Goal: Task Accomplishment & Management: Use online tool/utility

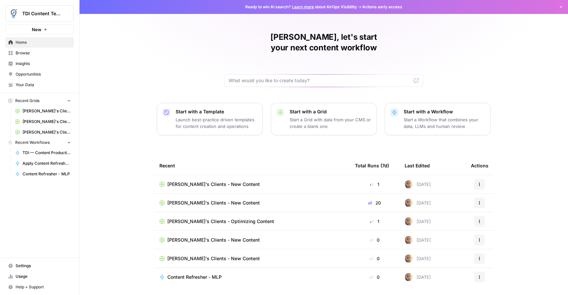
click at [25, 86] on span "Your Data" at bounding box center [43, 85] width 55 height 6
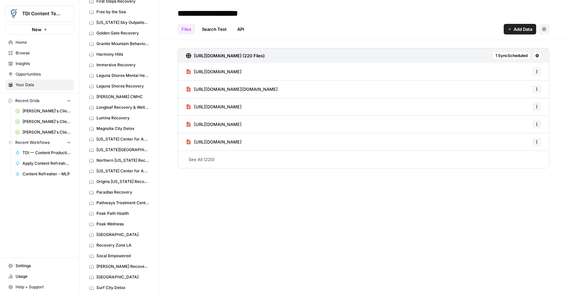
scroll to position [209, 0]
click at [120, 178] on link "Origins [US_STATE] Recovery" at bounding box center [119, 181] width 66 height 11
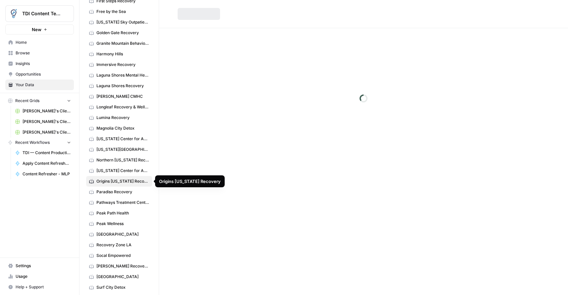
click at [121, 175] on link "[US_STATE] Center for Adolescent Wellness" at bounding box center [119, 171] width 66 height 11
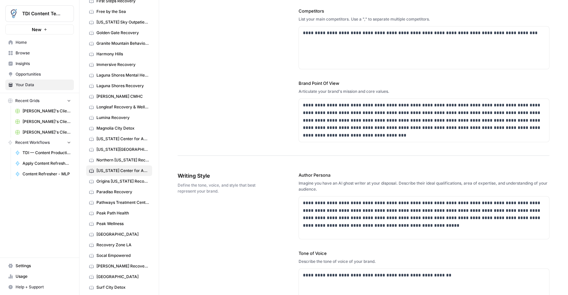
scroll to position [258, 0]
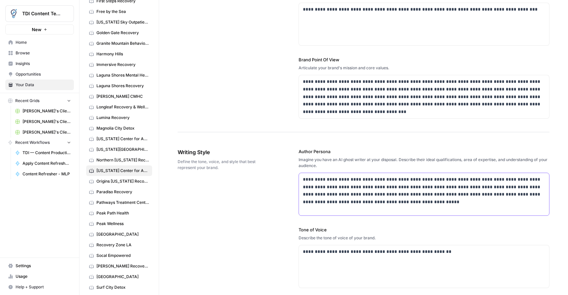
click at [388, 204] on p "**********" at bounding box center [424, 191] width 243 height 30
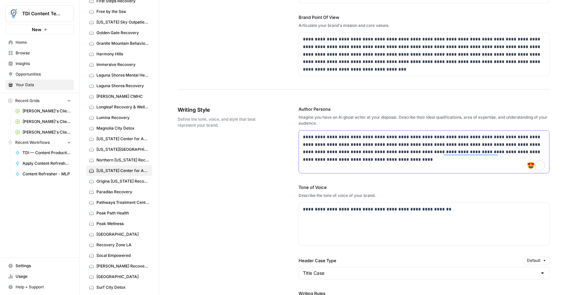
scroll to position [303, 0]
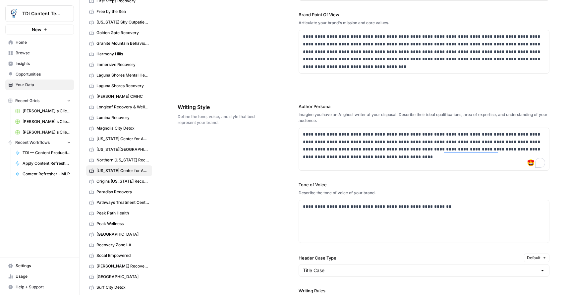
click at [48, 15] on span "TDI Content Team" at bounding box center [42, 13] width 40 height 7
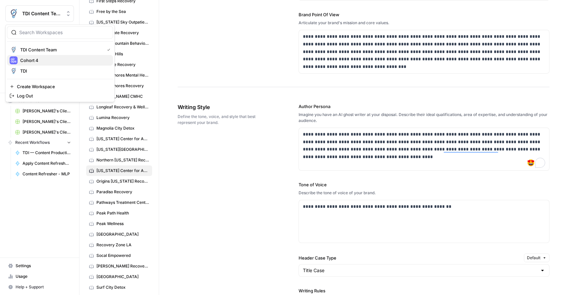
click at [41, 63] on span "Cohort 4" at bounding box center [64, 60] width 88 height 7
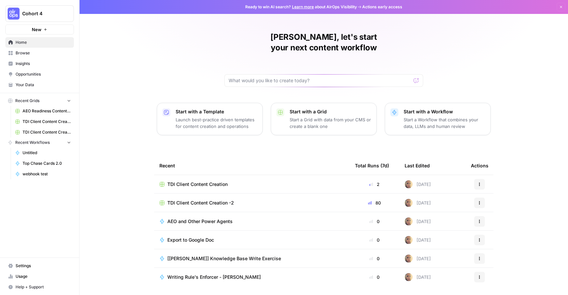
click at [38, 124] on span "TDI Client Content Creation" at bounding box center [47, 122] width 48 height 6
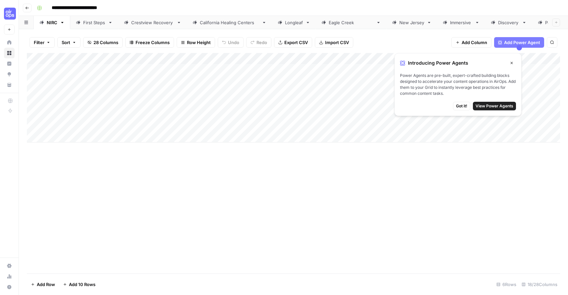
click at [511, 62] on icon "button" at bounding box center [512, 63] width 4 height 4
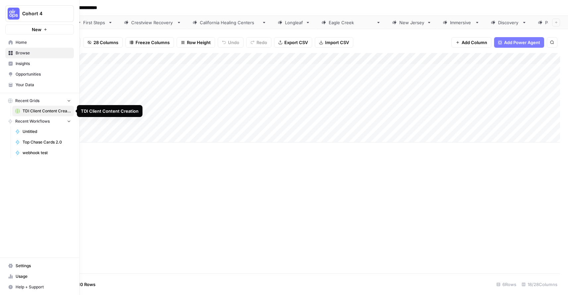
click at [36, 108] on span "TDI Client Content Creation" at bounding box center [47, 111] width 48 height 6
click at [34, 101] on span "Recent Grids" at bounding box center [27, 101] width 24 height 6
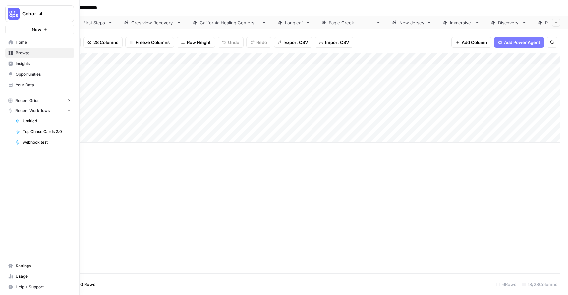
click at [31, 54] on span "Browse" at bounding box center [43, 53] width 55 height 6
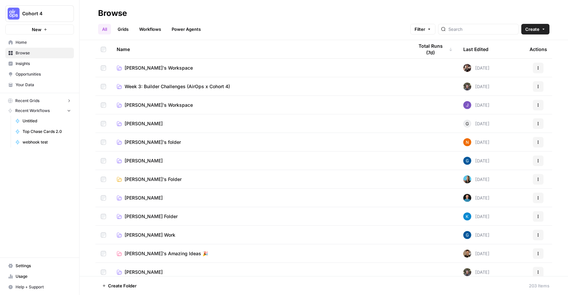
click at [125, 28] on link "Grids" at bounding box center [123, 29] width 19 height 11
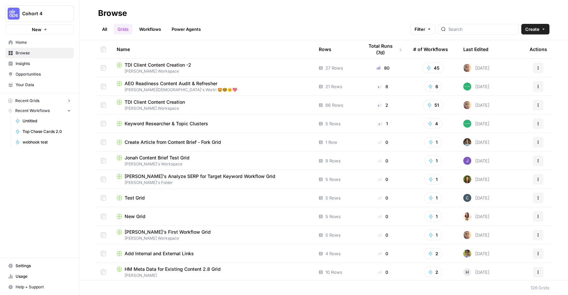
click at [165, 64] on span "TDI Client Content Creation -2" at bounding box center [158, 65] width 67 height 7
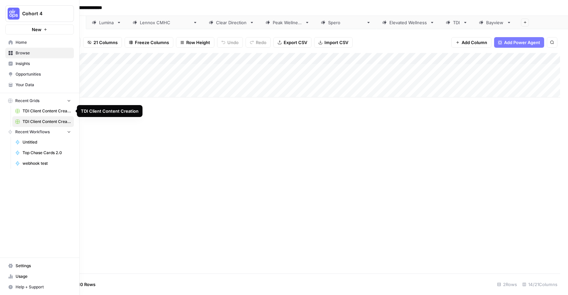
click at [44, 111] on span "TDI Client Content Creation" at bounding box center [47, 111] width 48 height 6
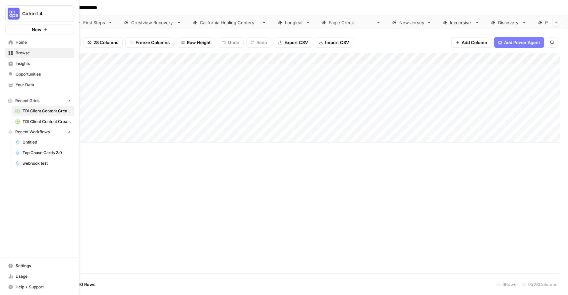
click at [17, 55] on span "Browse" at bounding box center [43, 53] width 55 height 6
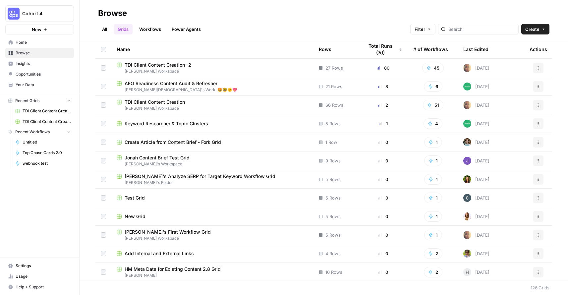
click at [25, 85] on span "Your Data" at bounding box center [43, 85] width 55 height 6
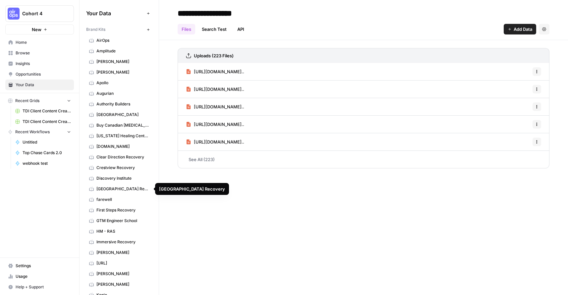
scroll to position [2, 0]
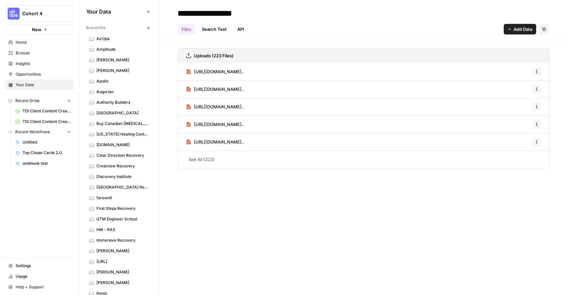
click at [148, 24] on button "New" at bounding box center [148, 28] width 8 height 8
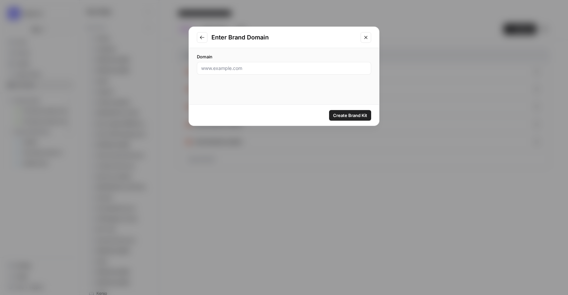
click at [242, 72] on div at bounding box center [284, 68] width 174 height 13
click at [245, 69] on input "Domain" at bounding box center [284, 68] width 166 height 7
paste input "https://granitemountainbhc.com/"
type input "https://granitemountainbhc.com/"
click at [352, 117] on span "Create Brand Kit" at bounding box center [350, 115] width 34 height 7
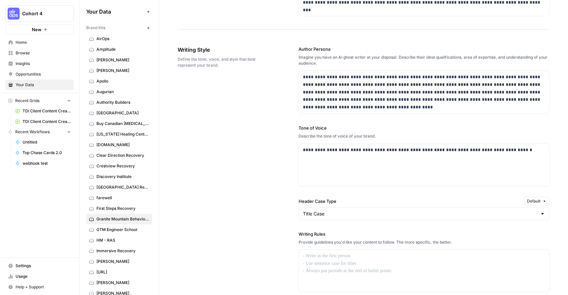
scroll to position [373, 0]
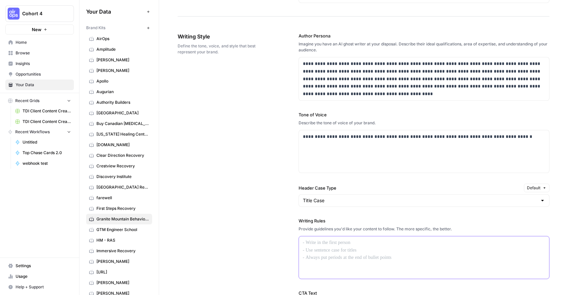
click at [351, 256] on div at bounding box center [424, 257] width 251 height 42
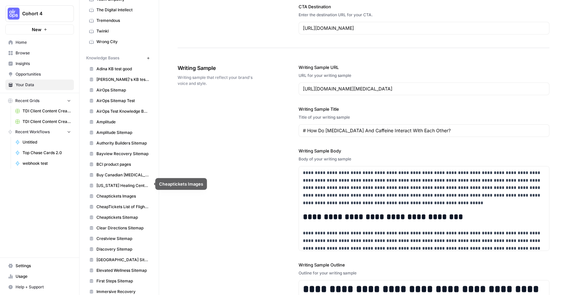
scroll to position [622, 0]
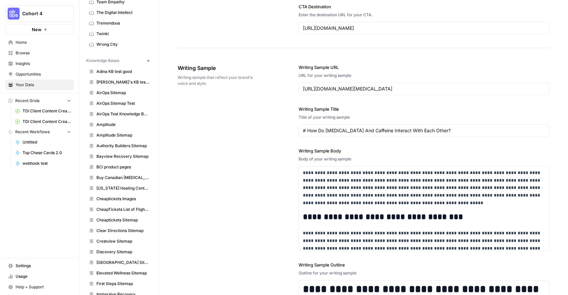
click at [151, 61] on button "New" at bounding box center [148, 61] width 8 height 8
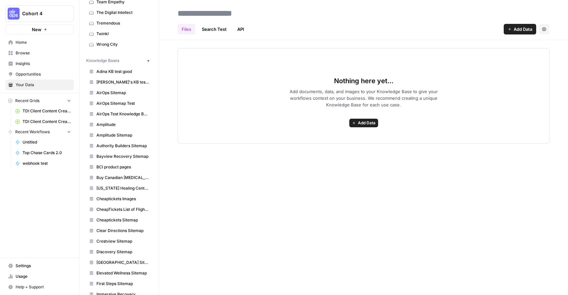
click at [364, 126] on button "Add Data" at bounding box center [364, 123] width 29 height 9
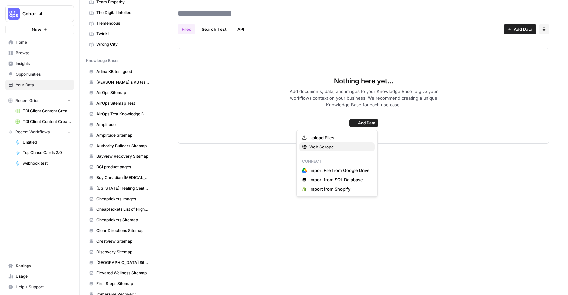
click at [330, 146] on span "Web Scrape" at bounding box center [339, 147] width 60 height 7
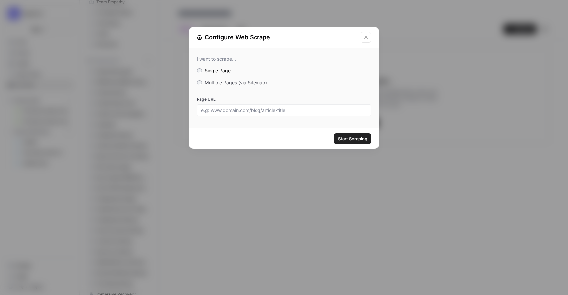
drag, startPoint x: 265, startPoint y: 101, endPoint x: 266, endPoint y: 105, distance: 4.0
click at [265, 101] on label "Page URL" at bounding box center [284, 100] width 174 height 6
click at [265, 107] on input "Page URL" at bounding box center [284, 110] width 166 height 6
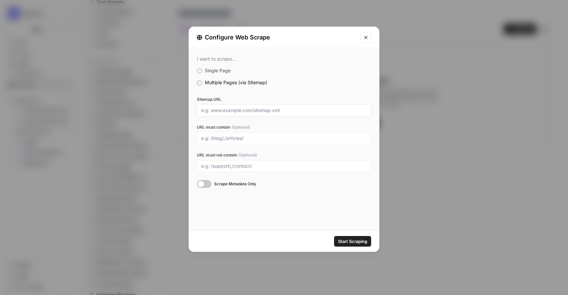
click at [223, 111] on input "Sitemap URL" at bounding box center [284, 110] width 166 height 6
paste input "https://granitemountainbhc.com/sitemap_index.xml"
type input "https://granitemountainbhc.com/sitemap_index.xml"
drag, startPoint x: 349, startPoint y: 242, endPoint x: 341, endPoint y: 239, distance: 9.4
click at [342, 239] on span "Start Scraping" at bounding box center [352, 241] width 29 height 7
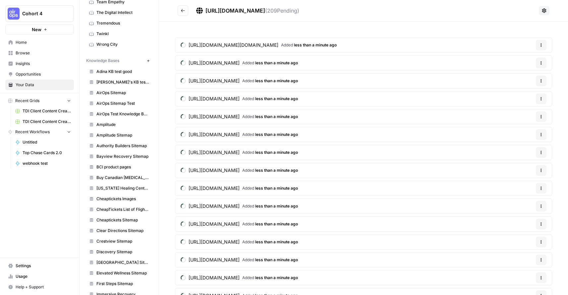
click at [184, 10] on icon "Go back" at bounding box center [183, 10] width 4 height 3
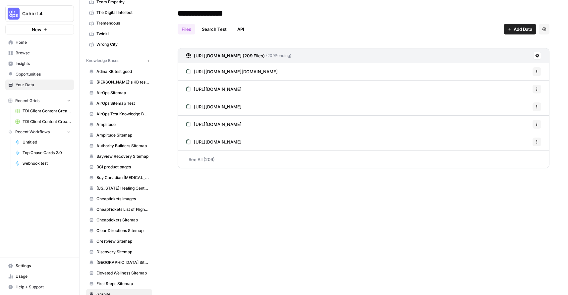
type input "**********"
click at [341, 17] on div "**********" at bounding box center [364, 13] width 372 height 11
click at [34, 117] on link "TDI Client Content Creation -2" at bounding box center [43, 121] width 62 height 11
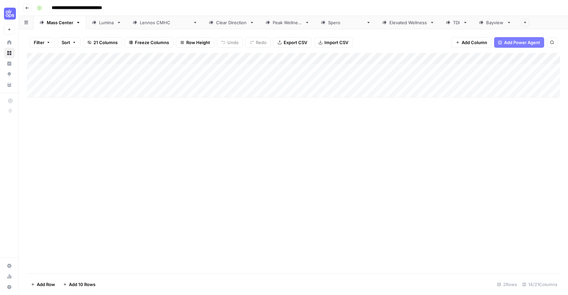
click at [507, 25] on icon at bounding box center [509, 22] width 5 height 5
click at [507, 24] on icon "button" at bounding box center [509, 22] width 5 height 5
click at [482, 47] on span "Duplicate Sheet" at bounding box center [493, 44] width 32 height 7
click at [551, 24] on icon "button" at bounding box center [553, 22] width 5 height 5
click at [517, 33] on icon "button" at bounding box center [515, 35] width 5 height 5
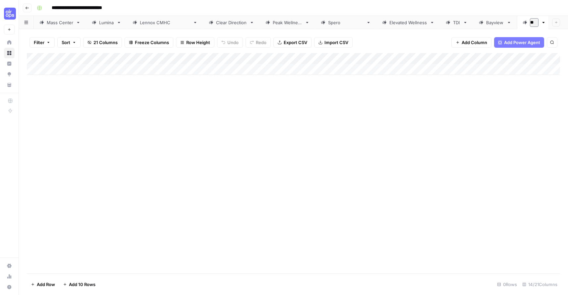
type input "*"
type input "*******"
click at [119, 72] on div "Add Column" at bounding box center [294, 64] width 534 height 22
click at [257, 58] on div "Add Column" at bounding box center [294, 69] width 534 height 33
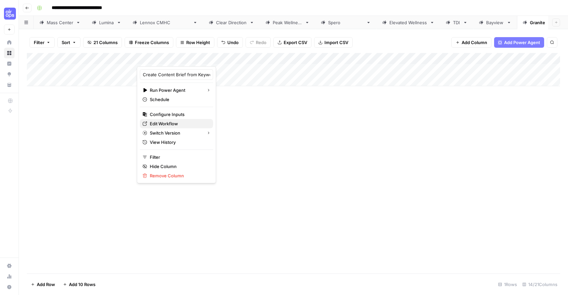
click at [164, 122] on span "Edit Workflow" at bounding box center [179, 123] width 58 height 7
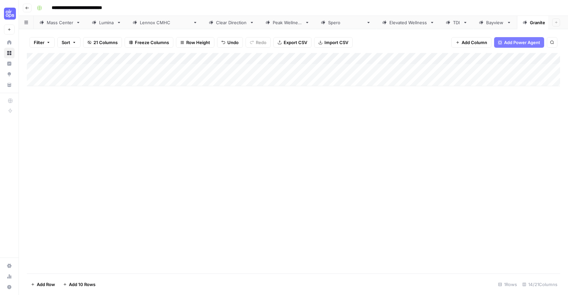
click at [257, 59] on div "Add Column" at bounding box center [294, 69] width 534 height 33
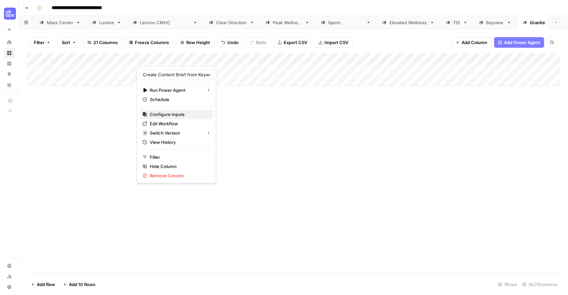
click at [174, 111] on span "Configure Inputs" at bounding box center [179, 114] width 58 height 7
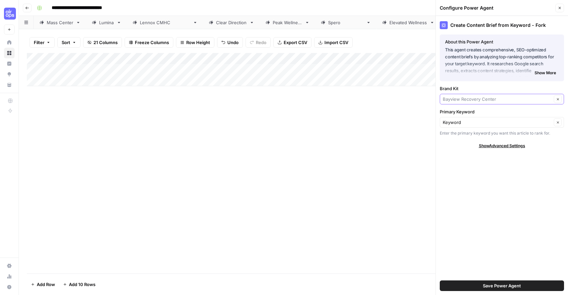
click at [504, 98] on input "Brand Kit" at bounding box center [497, 99] width 109 height 7
click at [488, 112] on span "Granite Mountain Behavioral Healthcare" at bounding box center [501, 114] width 110 height 7
type input "Granite Mountain Behavioral Healthcare"
click at [509, 284] on span "Save Power Agent" at bounding box center [502, 286] width 38 height 7
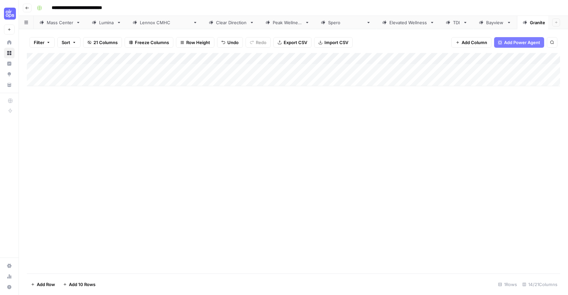
click at [500, 58] on div "Add Column" at bounding box center [294, 69] width 534 height 33
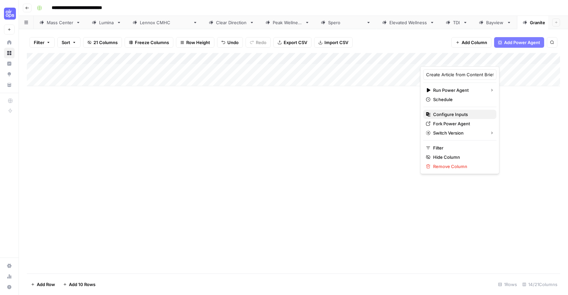
click at [447, 116] on span "Configure Inputs" at bounding box center [462, 114] width 58 height 7
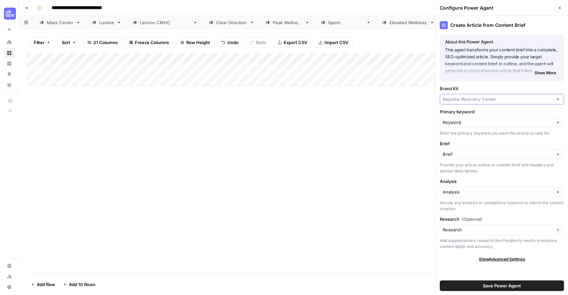
click at [469, 100] on input "Brand Kit" at bounding box center [497, 99] width 109 height 7
click at [458, 109] on div "Granite Mountain Behavioral Healthcare" at bounding box center [502, 114] width 124 height 15
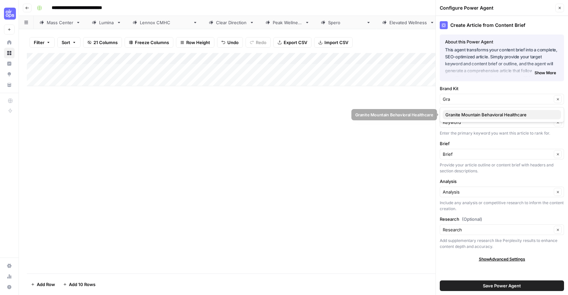
drag, startPoint x: 460, startPoint y: 113, endPoint x: 486, endPoint y: 208, distance: 98.6
click at [461, 113] on span "Granite Mountain Behavioral Healthcare" at bounding box center [501, 114] width 110 height 7
type input "Granite Mountain Behavioral Healthcare"
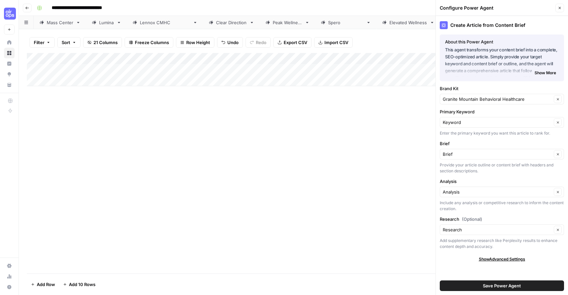
drag, startPoint x: 495, startPoint y: 286, endPoint x: 462, endPoint y: 230, distance: 64.7
click at [495, 286] on span "Save Power Agent" at bounding box center [502, 286] width 38 height 7
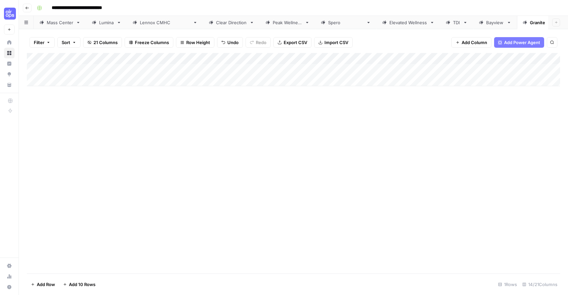
click at [400, 66] on div "Add Column" at bounding box center [294, 69] width 534 height 33
click at [487, 58] on div "Add Column" at bounding box center [294, 69] width 534 height 33
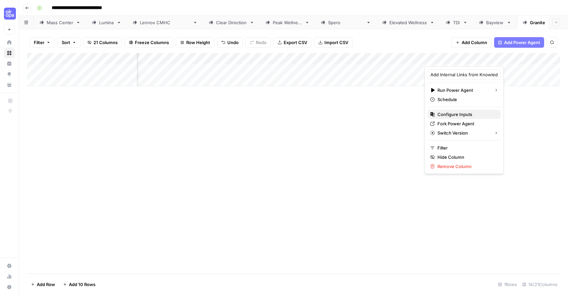
click at [455, 111] on span "Configure Inputs" at bounding box center [467, 114] width 58 height 7
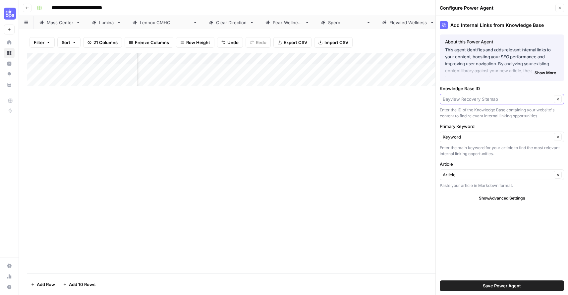
click at [486, 98] on input "Knowledge Base ID" at bounding box center [497, 99] width 109 height 7
click at [469, 113] on span "Granite Sitemap" at bounding box center [501, 114] width 110 height 7
type input "Granite Sitemap"
click at [499, 283] on span "Save Power Agent" at bounding box center [502, 286] width 38 height 7
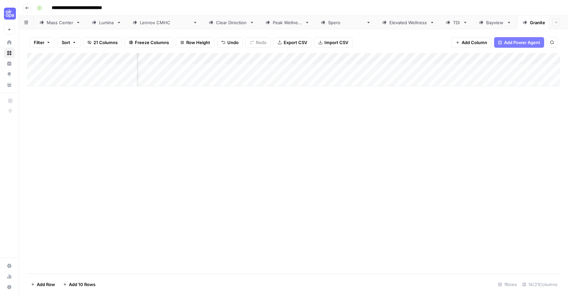
click at [161, 67] on div "Add Column" at bounding box center [294, 69] width 534 height 33
drag, startPoint x: 120, startPoint y: 78, endPoint x: 120, endPoint y: 83, distance: 4.7
click at [120, 78] on div "Add Column" at bounding box center [294, 69] width 534 height 33
drag, startPoint x: 112, startPoint y: 95, endPoint x: 111, endPoint y: 100, distance: 5.1
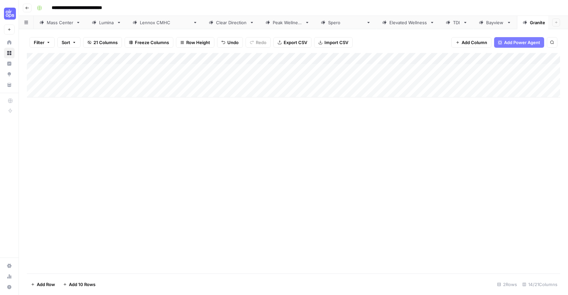
click at [112, 95] on div "Add Column" at bounding box center [294, 75] width 534 height 44
click at [107, 108] on div "Add Column" at bounding box center [294, 81] width 534 height 56
click at [107, 75] on div "Add Column" at bounding box center [294, 86] width 534 height 67
drag, startPoint x: 109, startPoint y: 70, endPoint x: 104, endPoint y: 102, distance: 33.0
click at [104, 102] on div "Add Column" at bounding box center [294, 86] width 534 height 67
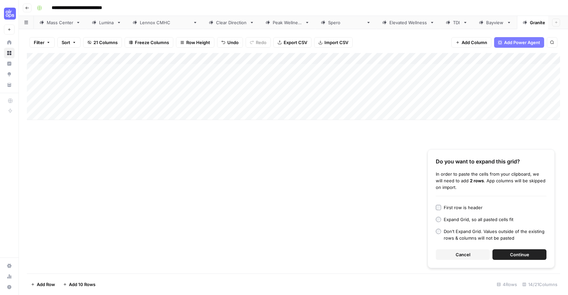
drag, startPoint x: 524, startPoint y: 251, endPoint x: 520, endPoint y: 249, distance: 3.9
click at [521, 249] on button "Continue" at bounding box center [520, 254] width 54 height 11
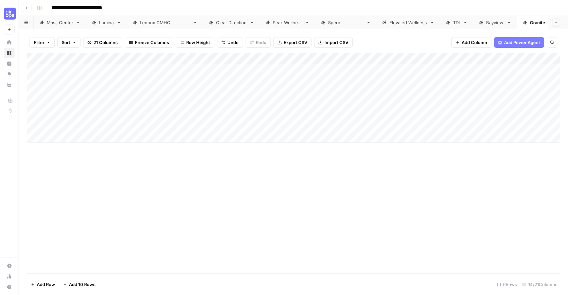
click at [250, 60] on div "Add Column" at bounding box center [294, 98] width 534 height 90
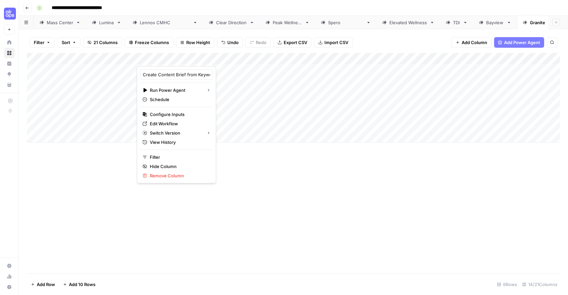
click at [268, 59] on div at bounding box center [204, 59] width 135 height 13
click at [266, 58] on div at bounding box center [204, 59] width 135 height 13
drag, startPoint x: 261, startPoint y: 130, endPoint x: 257, endPoint y: 106, distance: 24.2
click at [259, 130] on div "Add Column" at bounding box center [294, 98] width 534 height 90
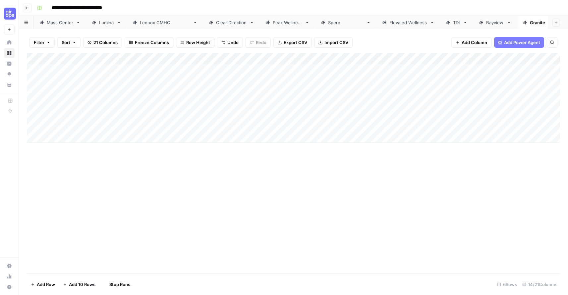
click at [267, 58] on div "Add Column" at bounding box center [294, 98] width 534 height 90
click at [279, 73] on span "All Rows" at bounding box center [290, 74] width 42 height 7
click at [265, 68] on div "Add Column" at bounding box center [294, 98] width 534 height 90
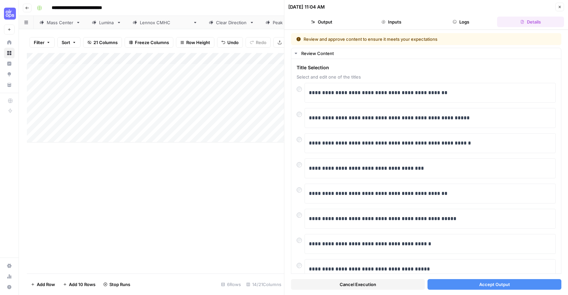
click at [462, 285] on button "Accept Output" at bounding box center [495, 284] width 134 height 11
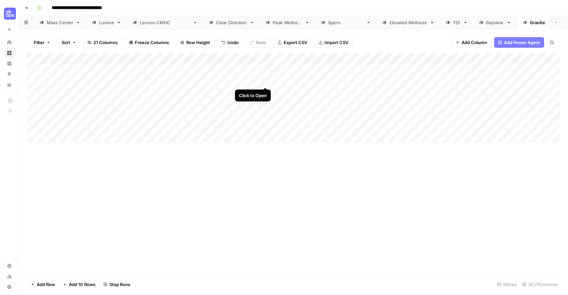
click at [266, 80] on div "Add Column" at bounding box center [294, 98] width 534 height 90
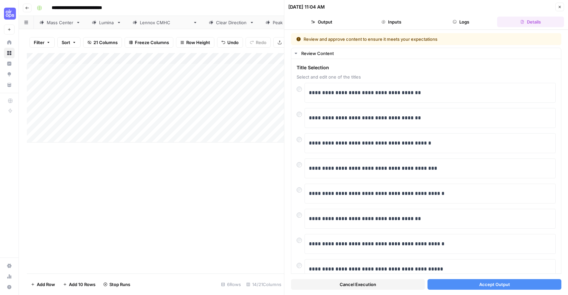
click at [479, 283] on button "Accept Output" at bounding box center [495, 284] width 134 height 11
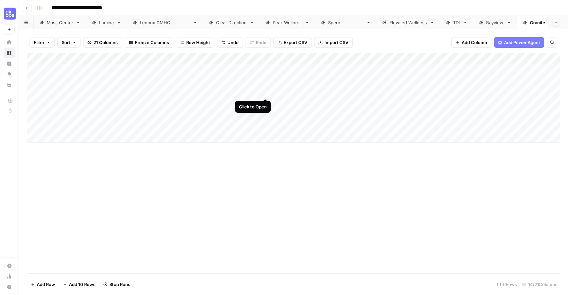
click at [265, 91] on div "Add Column" at bounding box center [294, 98] width 534 height 90
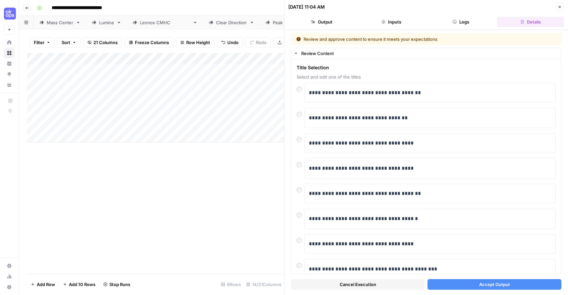
click at [469, 287] on button "Accept Output" at bounding box center [495, 284] width 134 height 11
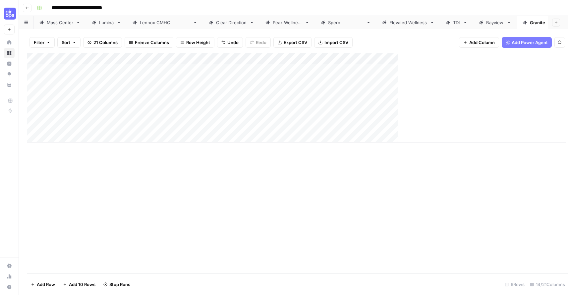
drag, startPoint x: 265, startPoint y: 102, endPoint x: 273, endPoint y: 102, distance: 7.3
click at [265, 102] on div "Add Column" at bounding box center [296, 98] width 539 height 90
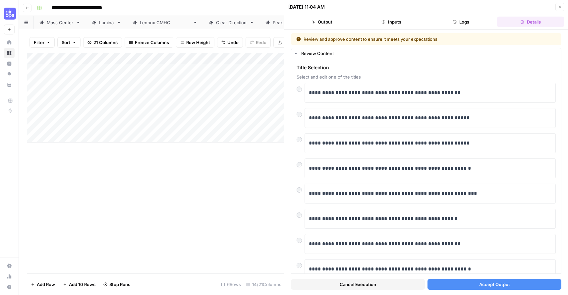
click at [532, 282] on button "Accept Output" at bounding box center [495, 284] width 134 height 11
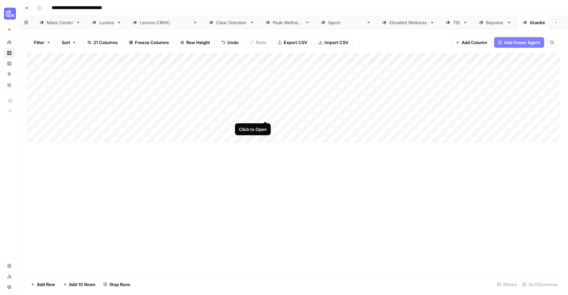
click at [265, 114] on div "Add Column" at bounding box center [294, 98] width 534 height 90
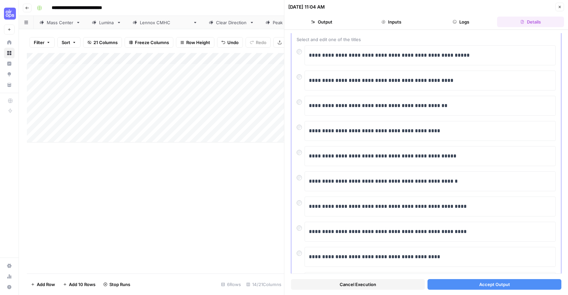
scroll to position [38, 0]
click at [466, 286] on button "Accept Output" at bounding box center [495, 284] width 134 height 11
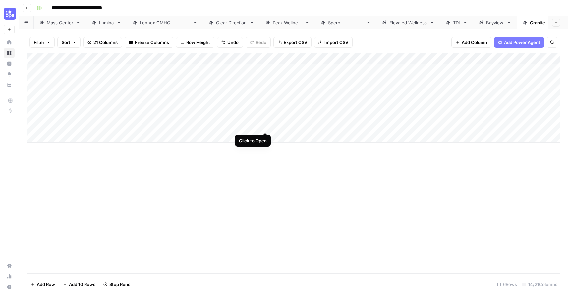
drag, startPoint x: 264, startPoint y: 125, endPoint x: 495, endPoint y: 90, distance: 233.6
click at [264, 126] on div "Add Column" at bounding box center [294, 98] width 534 height 90
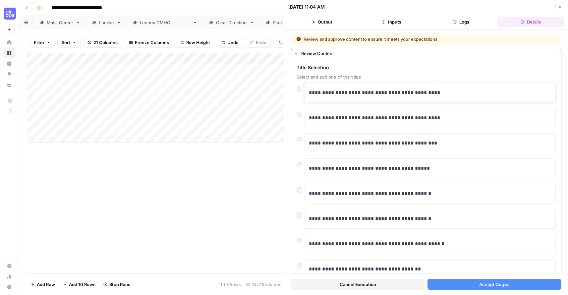
drag, startPoint x: 369, startPoint y: 94, endPoint x: 420, endPoint y: 130, distance: 62.0
click at [370, 95] on p "**********" at bounding box center [430, 93] width 243 height 9
click at [484, 284] on span "Accept Output" at bounding box center [495, 284] width 31 height 7
